Goal: Information Seeking & Learning: Understand process/instructions

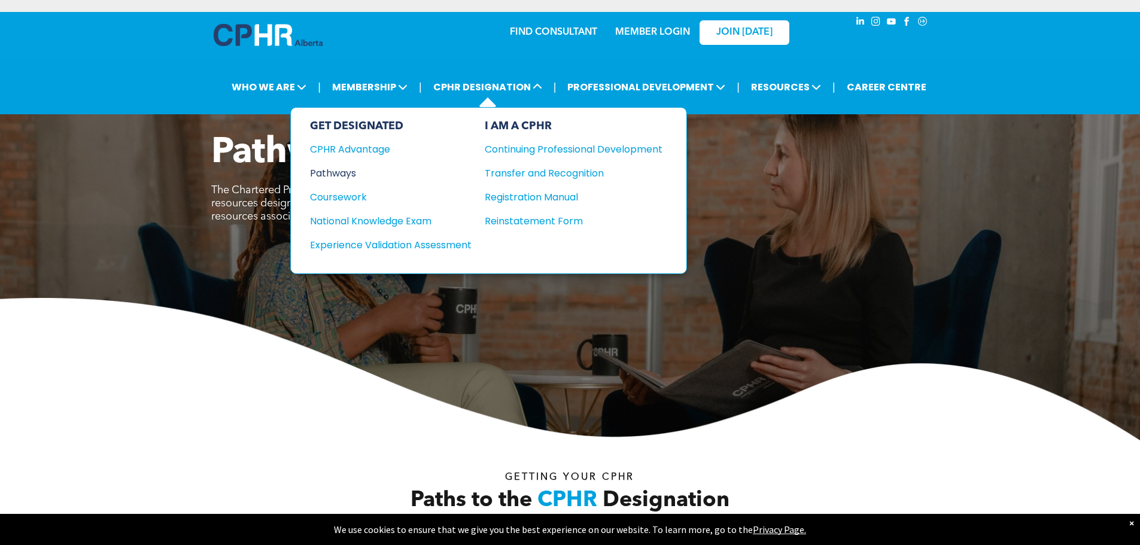
click at [337, 171] on div "Pathways" at bounding box center [382, 173] width 145 height 15
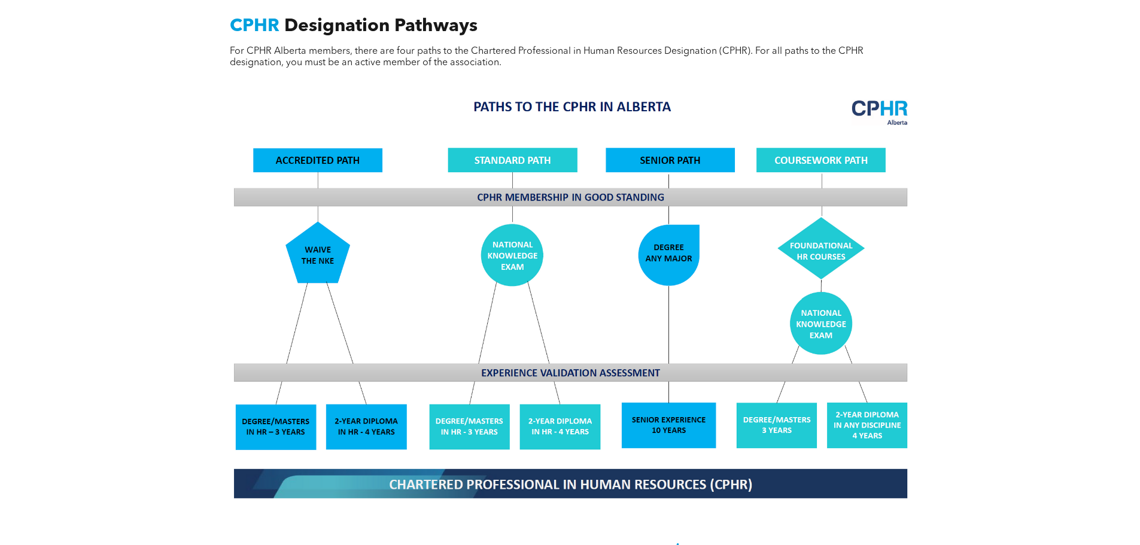
scroll to position [957, 0]
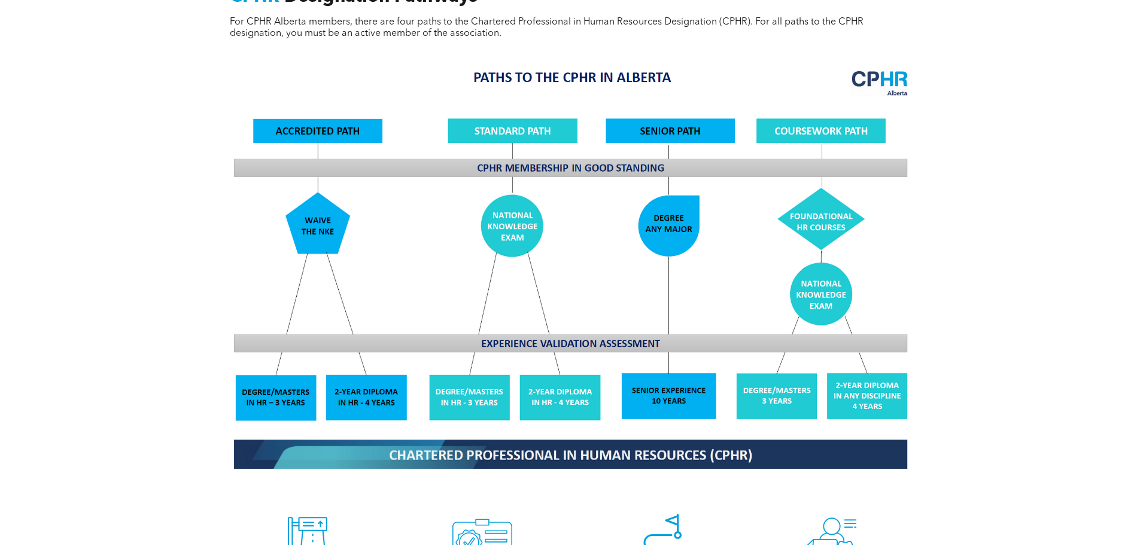
click at [665, 394] on img at bounding box center [570, 268] width 693 height 417
click at [671, 406] on img at bounding box center [570, 268] width 693 height 417
click at [669, 321] on img at bounding box center [570, 268] width 693 height 417
click at [660, 366] on img at bounding box center [570, 268] width 693 height 417
click at [659, 388] on img at bounding box center [570, 268] width 693 height 417
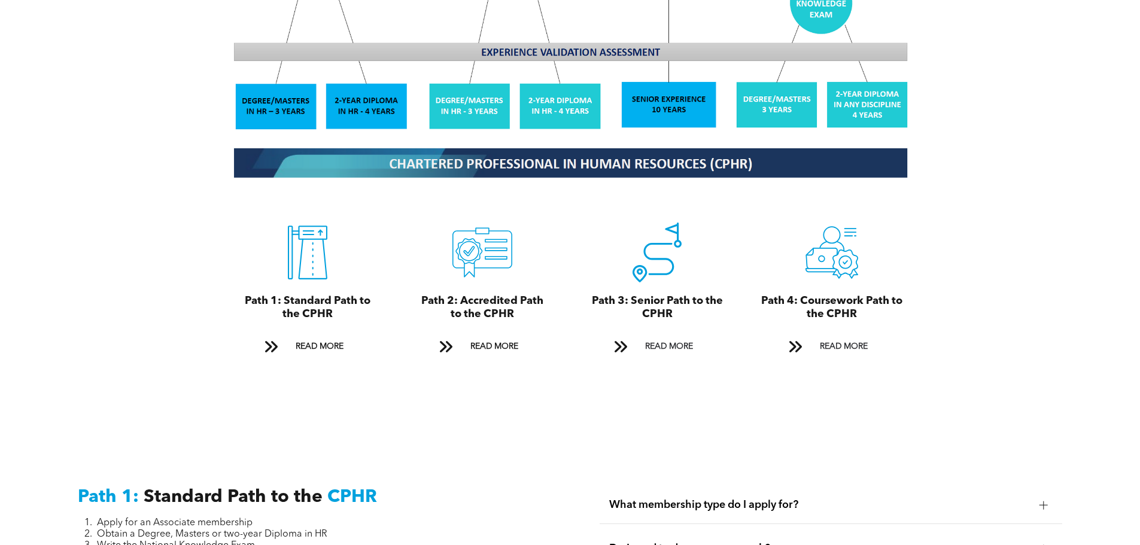
scroll to position [1256, 0]
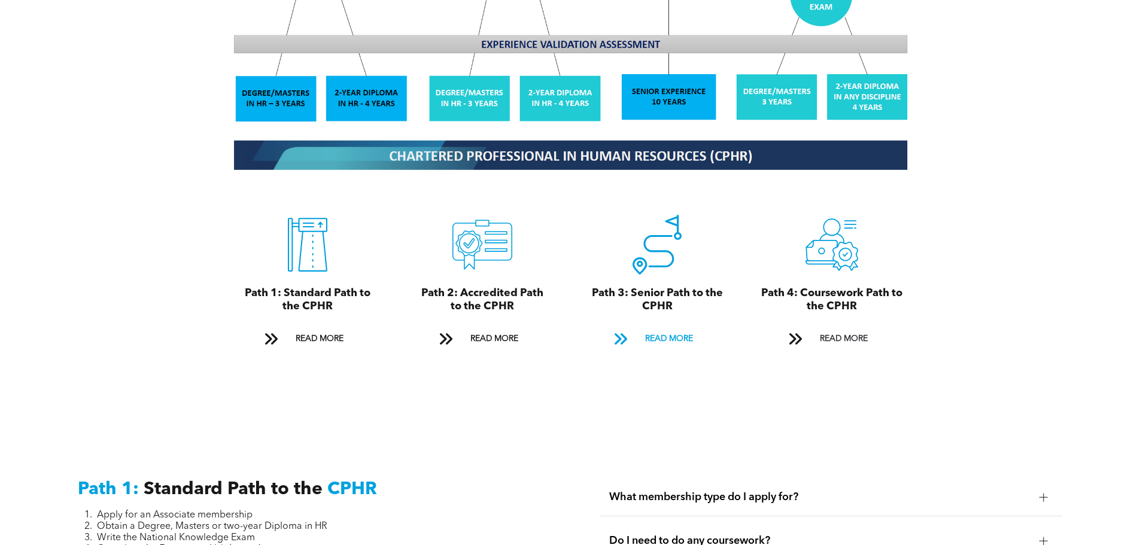
click at [673, 328] on span "READ MORE" at bounding box center [669, 339] width 56 height 22
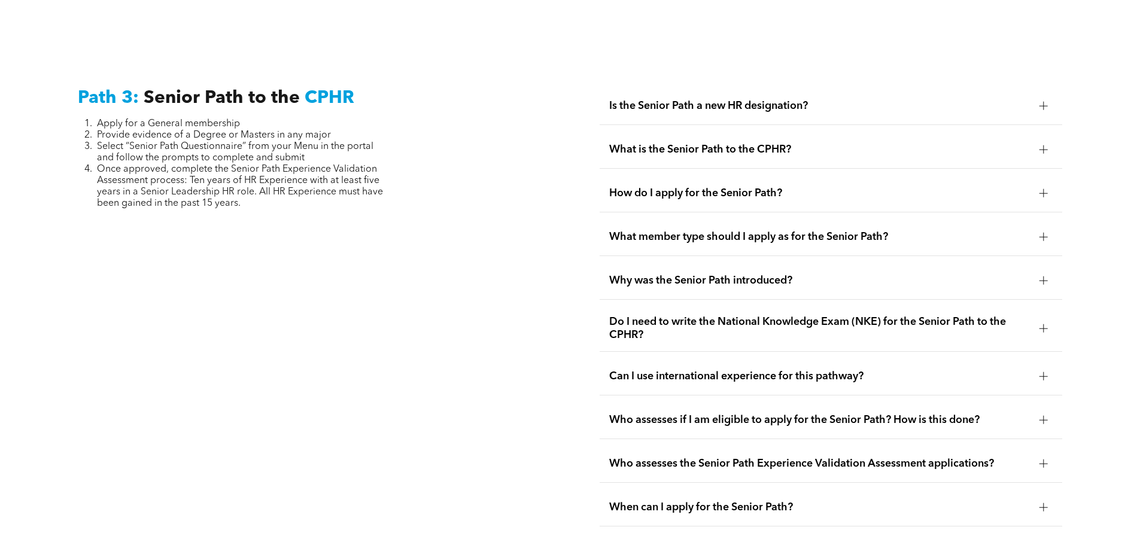
scroll to position [3005, 0]
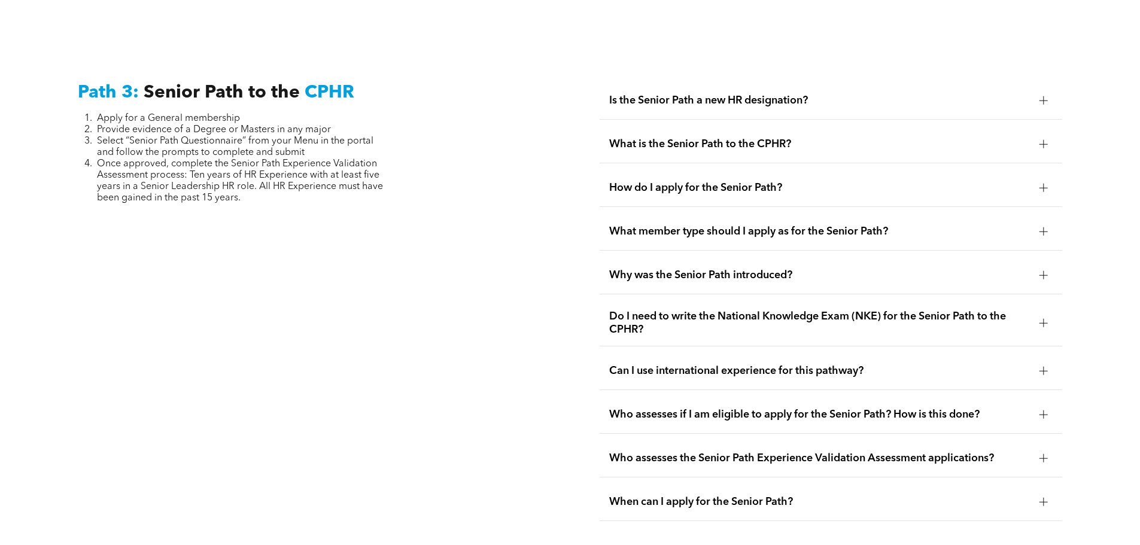
click at [1036, 92] on div at bounding box center [1043, 101] width 18 height 18
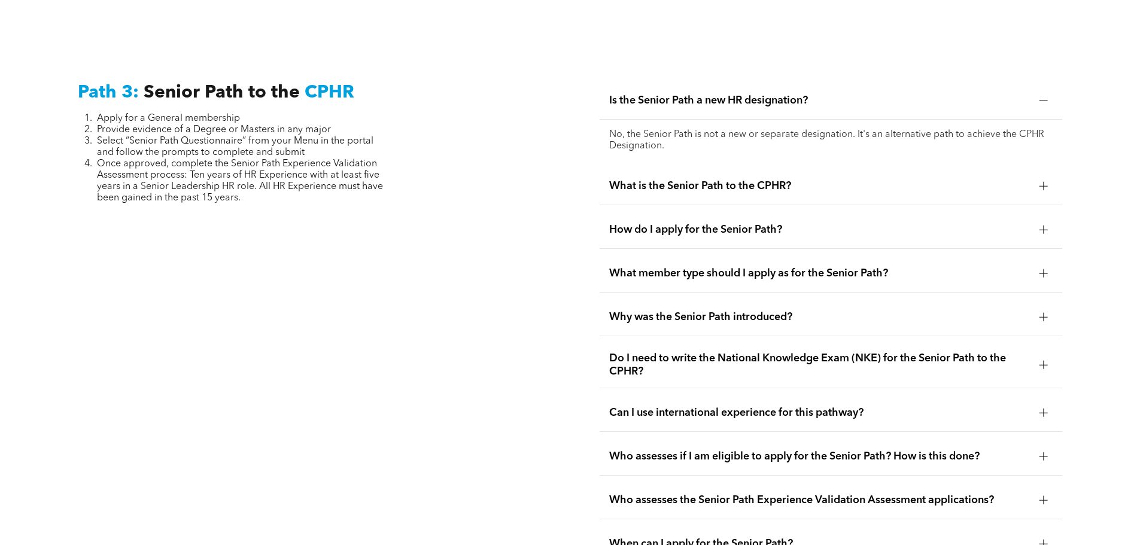
click at [1043, 182] on div at bounding box center [1043, 186] width 1 height 8
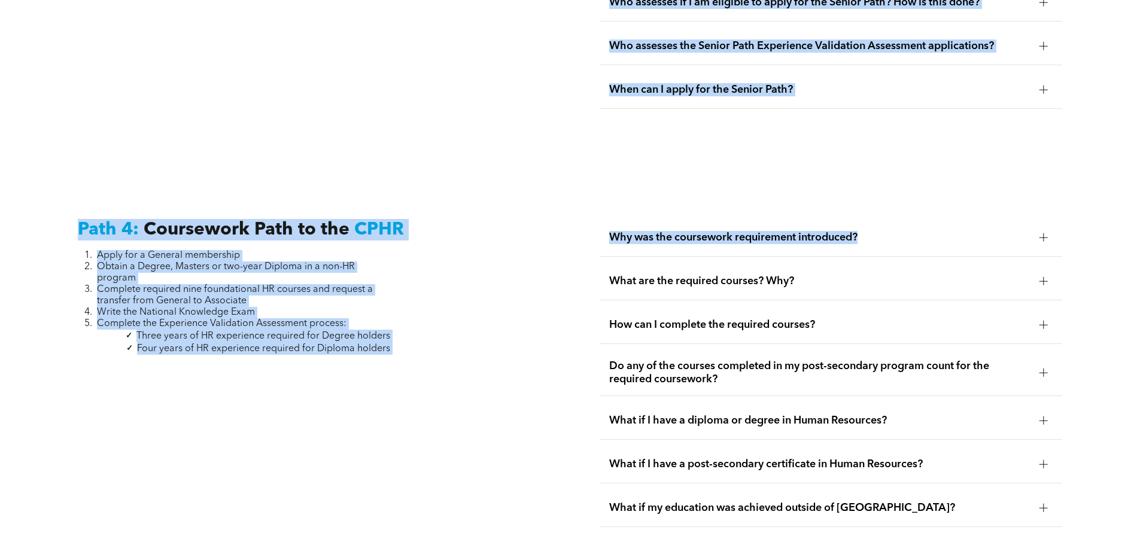
drag, startPoint x: 641, startPoint y: 144, endPoint x: 890, endPoint y: 143, distance: 248.9
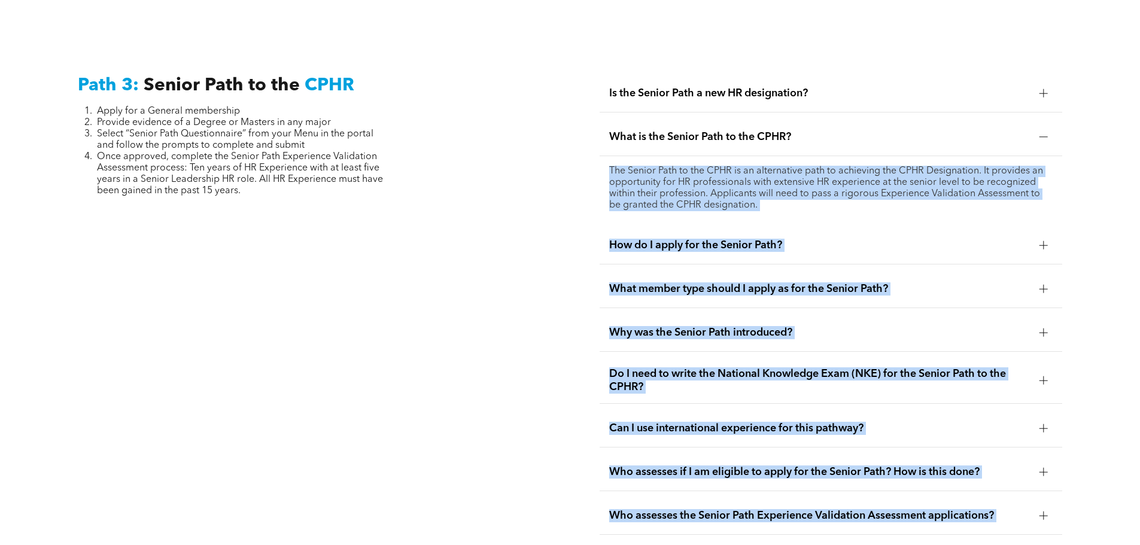
scroll to position [3003, 0]
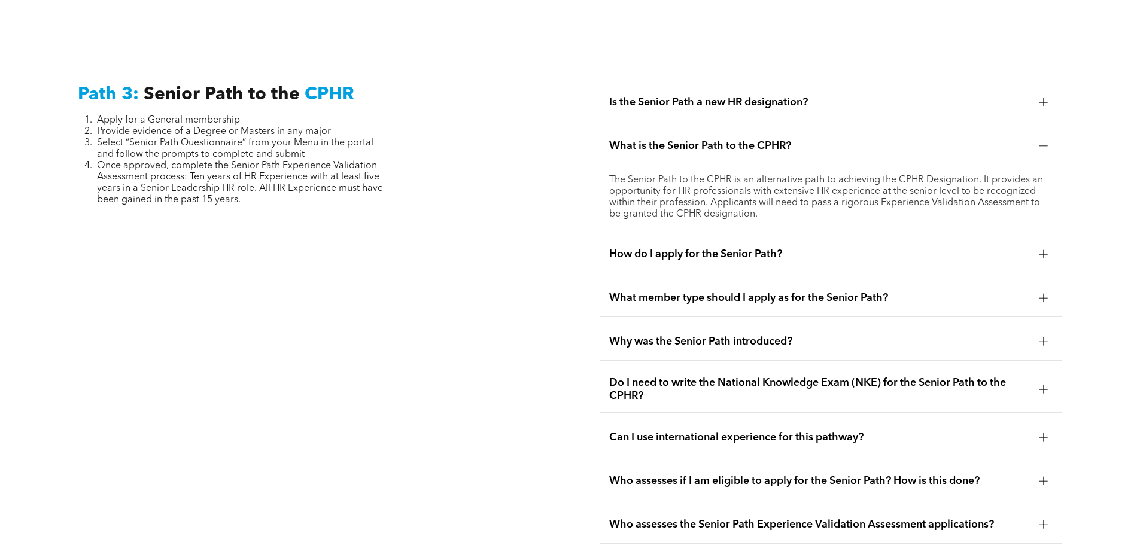
click at [497, 222] on div "Path 3: Senior Path to the CPHR Apply for a General membership Provide evidence…" at bounding box center [309, 335] width 482 height 523
click at [1056, 236] on div "How do I apply for the Senior Path?" at bounding box center [830, 255] width 462 height 38
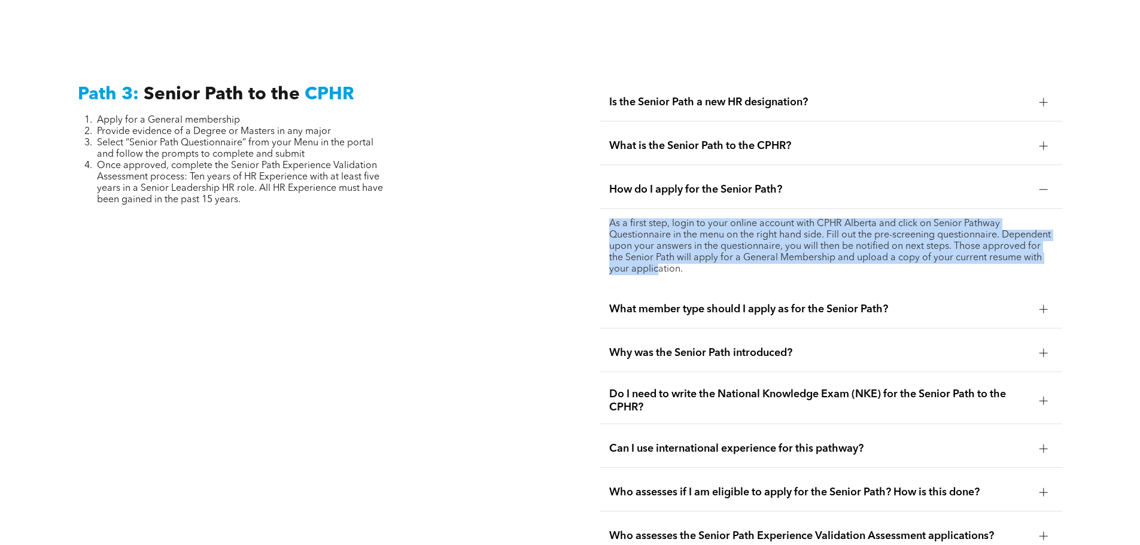
drag, startPoint x: 590, startPoint y: 190, endPoint x: 714, endPoint y: 239, distance: 133.0
click at [714, 239] on div "Is the Senior Path a new HR designation? No, the Senior Path is not a new or se…" at bounding box center [831, 341] width 482 height 534
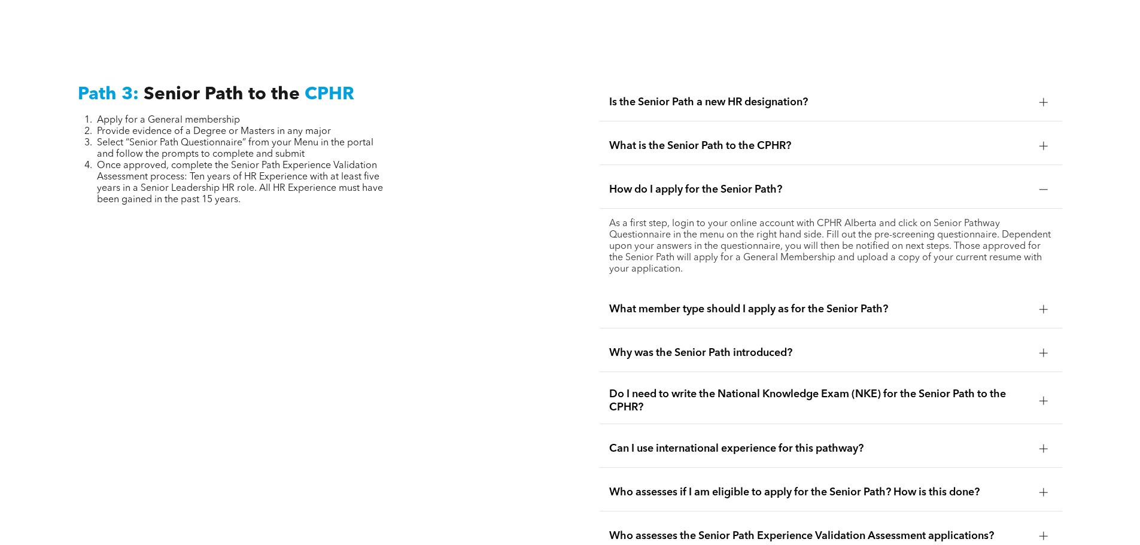
click at [781, 248] on p "As a first step, login to your online account with CPHR Alberta and click on Se…" at bounding box center [830, 246] width 443 height 57
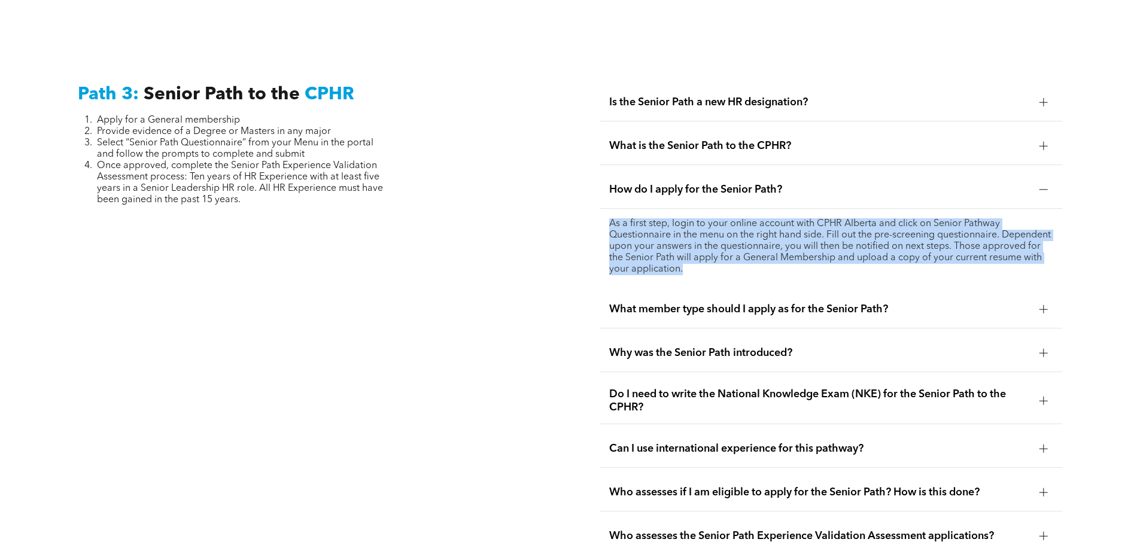
drag, startPoint x: 741, startPoint y: 245, endPoint x: 582, endPoint y: 191, distance: 167.4
click at [582, 191] on div "Path 3: Senior Path to the CPHR Apply for a General membership Provide evidence…" at bounding box center [570, 340] width 1140 height 625
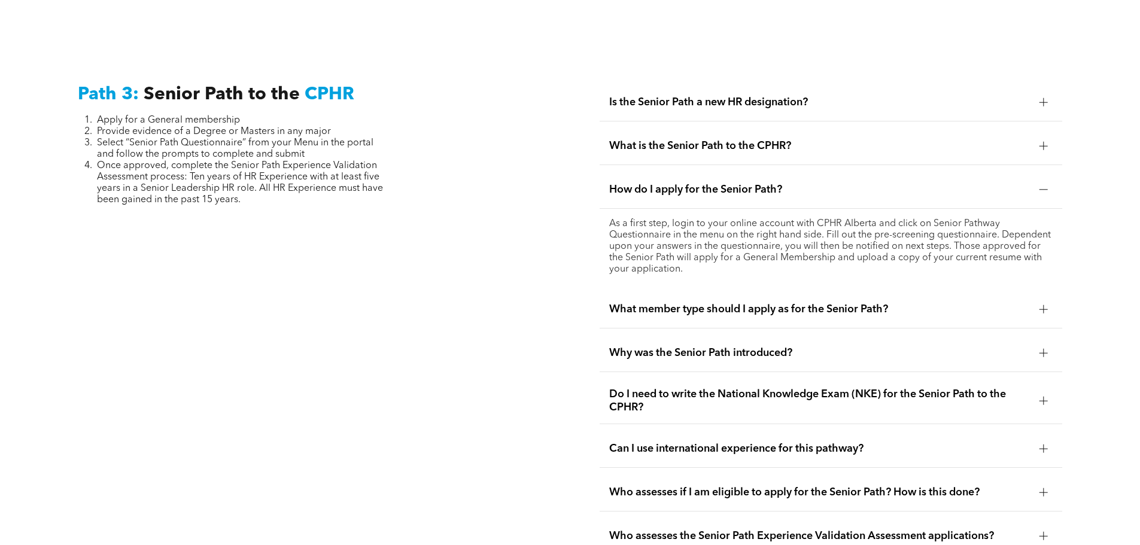
click at [932, 303] on span "What member type should I apply as for the Senior Path?" at bounding box center [819, 309] width 421 height 13
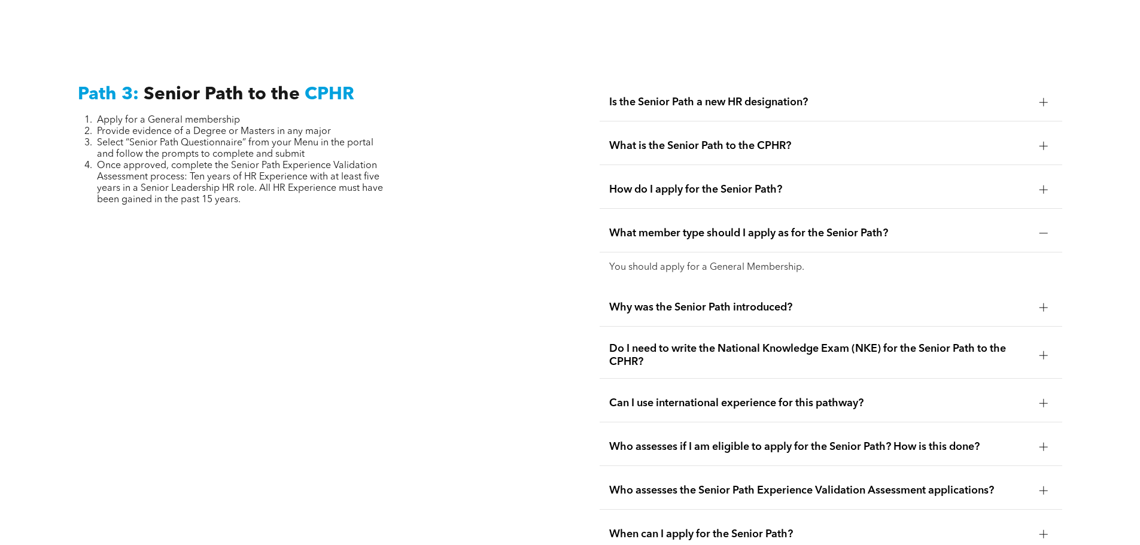
click at [822, 301] on span "Why was the Senior Path introduced?" at bounding box center [819, 307] width 421 height 13
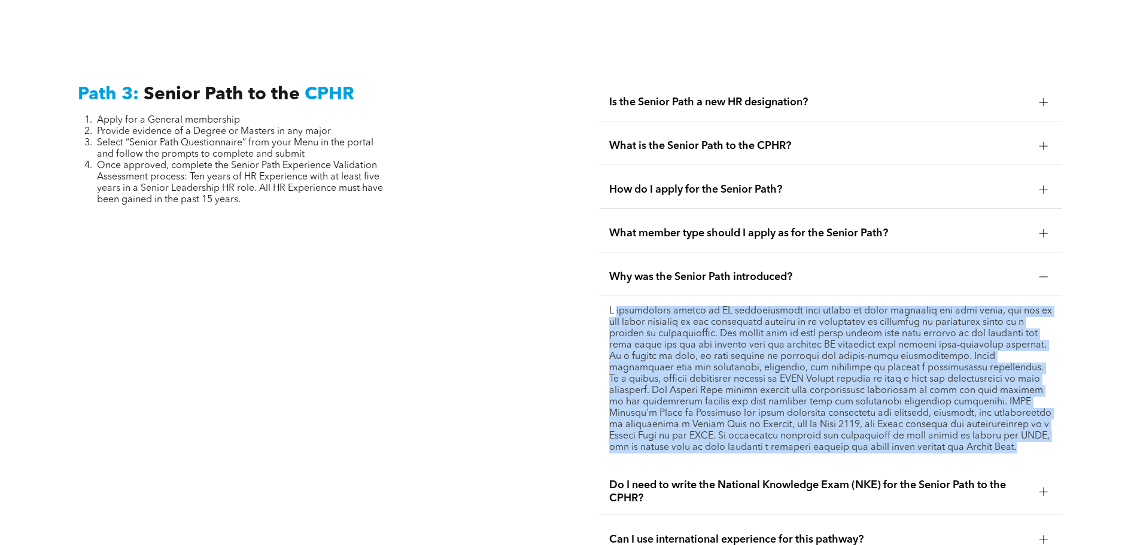
drag, startPoint x: 619, startPoint y: 282, endPoint x: 1039, endPoint y: 421, distance: 442.3
click at [1039, 421] on p at bounding box center [830, 380] width 443 height 148
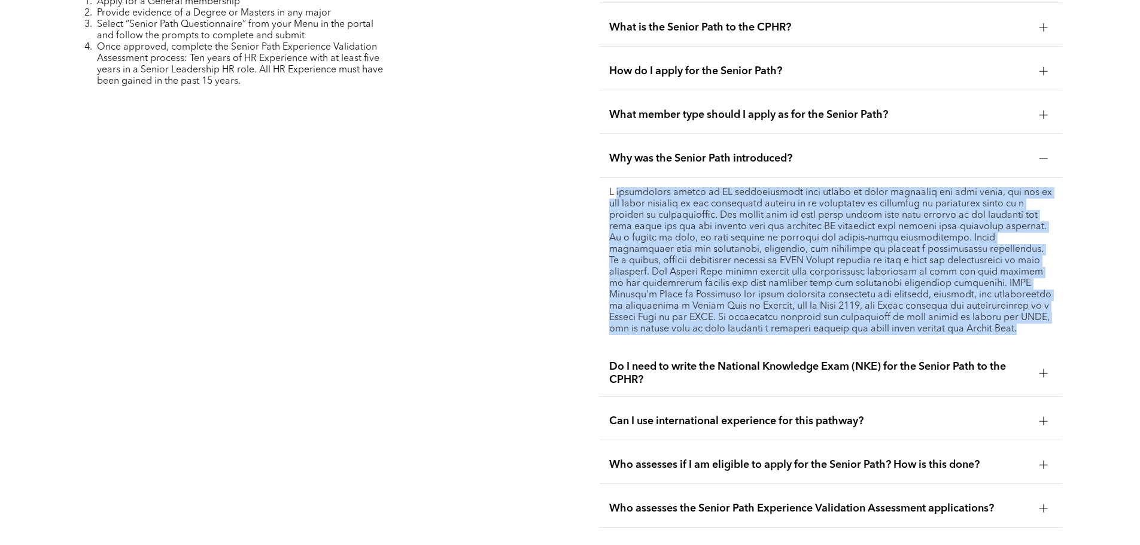
scroll to position [3123, 0]
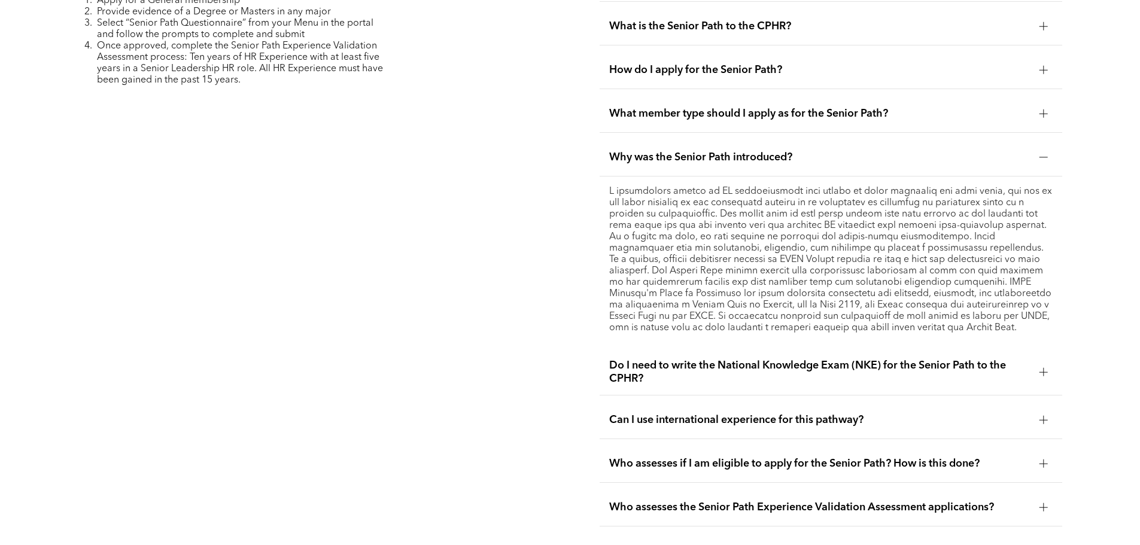
click at [1024, 413] on span "Can I use international experience for this pathway?" at bounding box center [819, 419] width 421 height 13
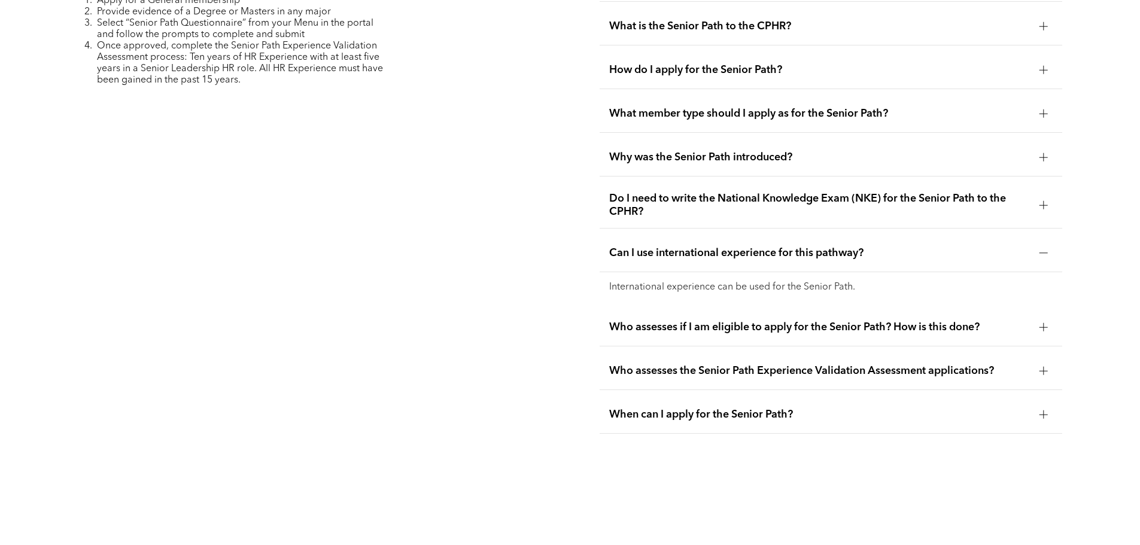
click at [980, 246] on span "Can I use international experience for this pathway?" at bounding box center [819, 252] width 421 height 13
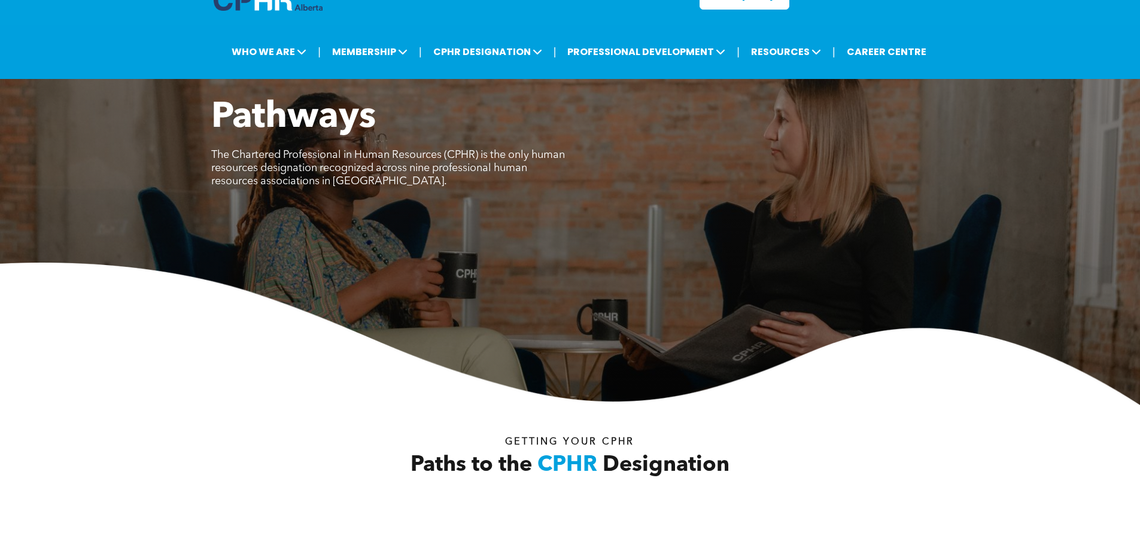
scroll to position [0, 0]
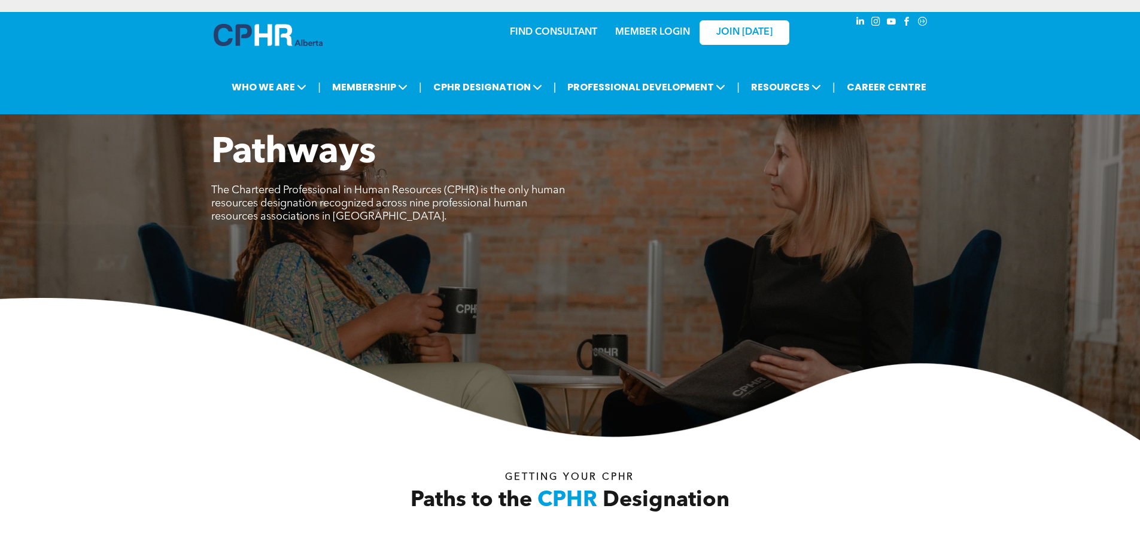
click at [634, 34] on link "MEMBER LOGIN" at bounding box center [652, 33] width 75 height 10
